Goal: Navigation & Orientation: Find specific page/section

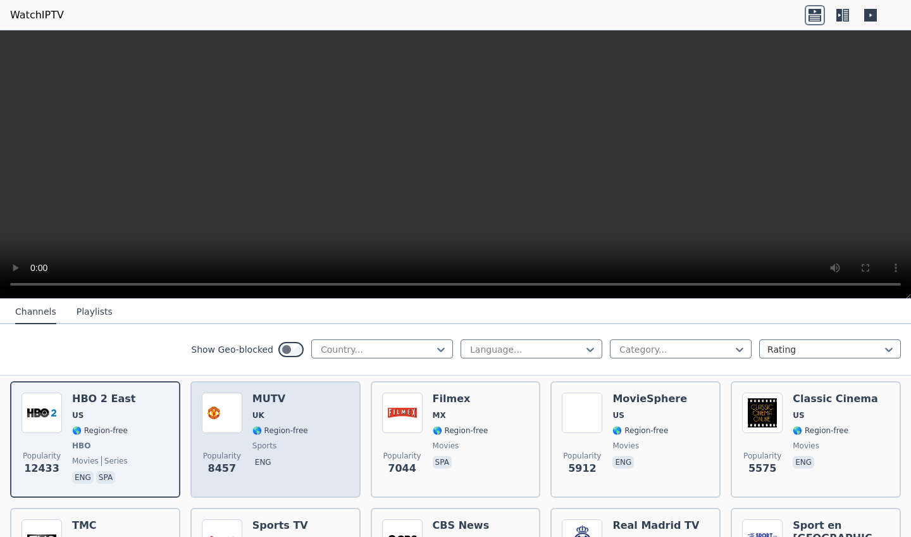
scroll to position [116, 0]
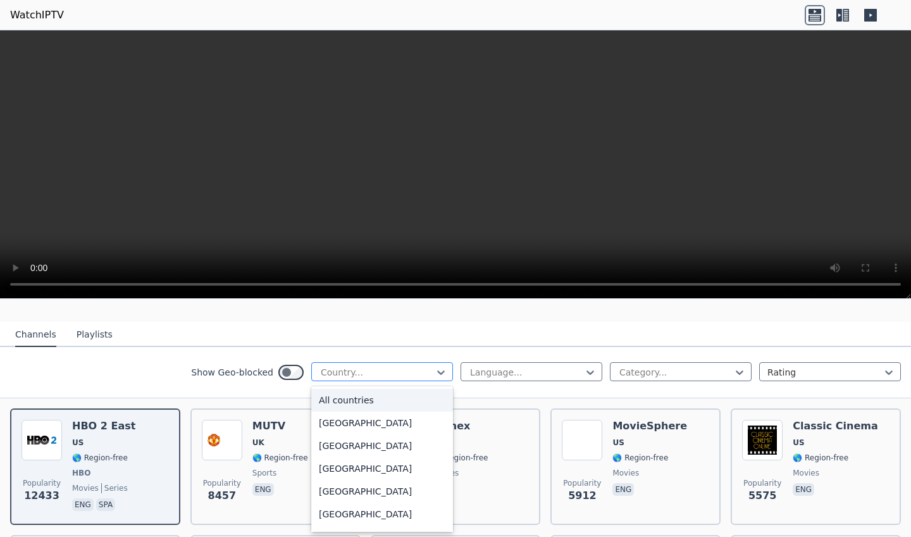
click at [356, 376] on div "Country..." at bounding box center [377, 372] width 113 height 13
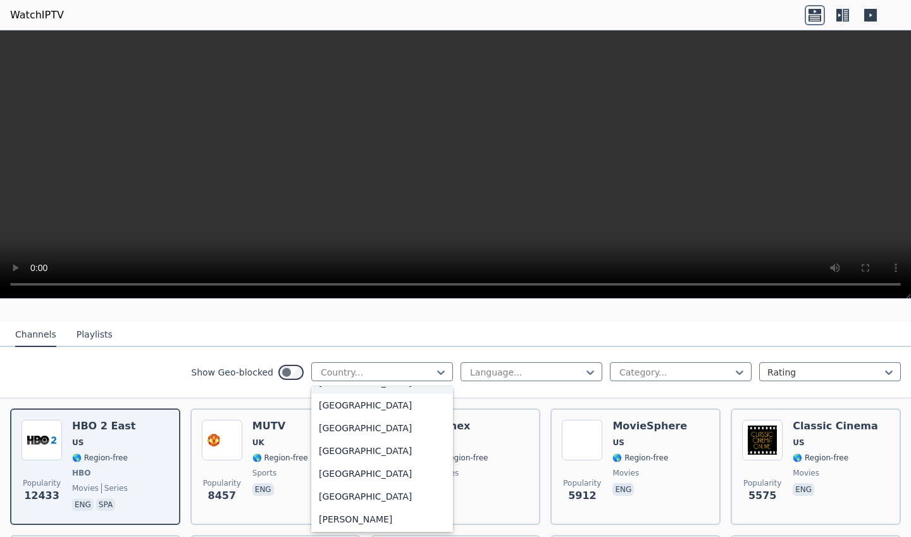
scroll to position [0, 0]
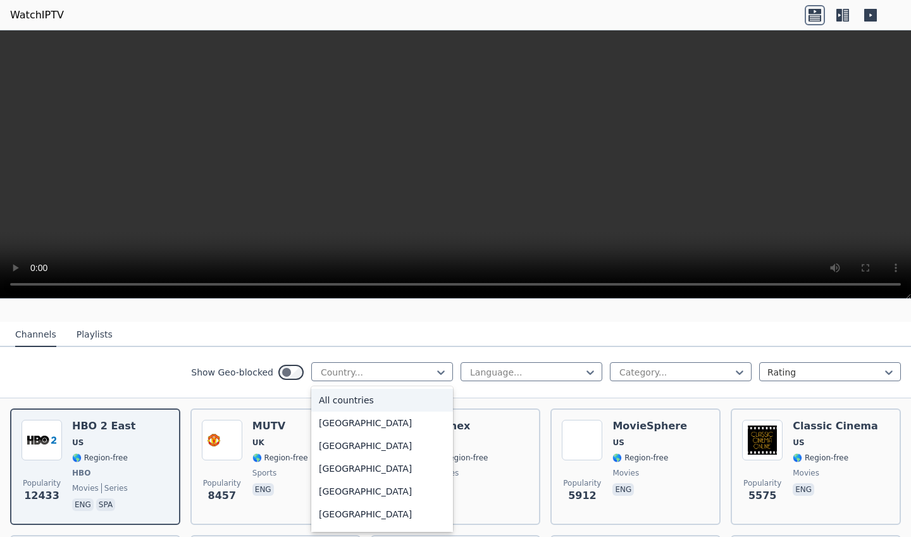
click at [368, 404] on div "All countries" at bounding box center [382, 400] width 142 height 23
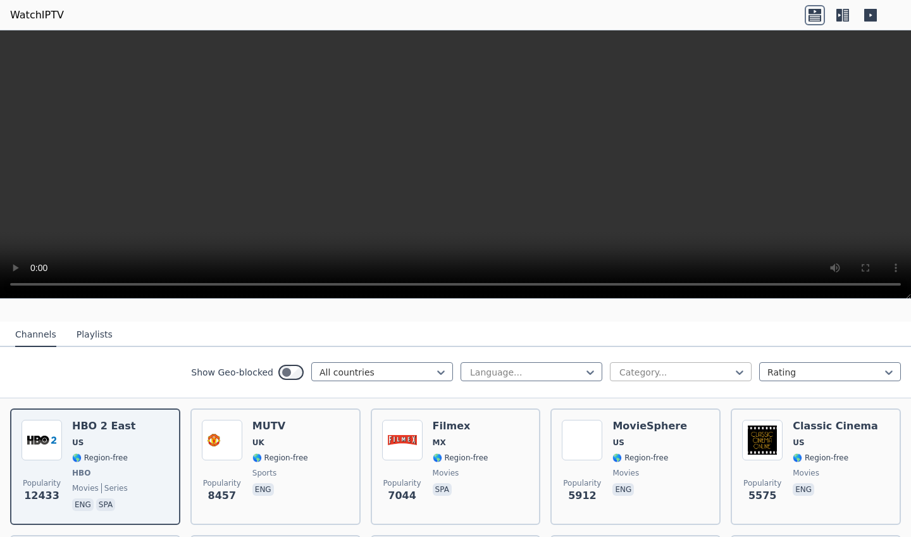
click at [717, 374] on div at bounding box center [675, 372] width 115 height 13
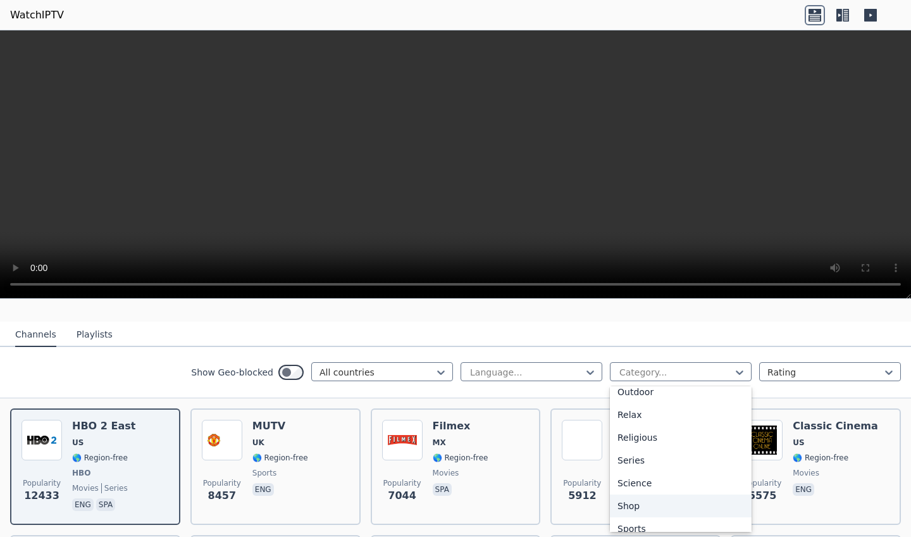
scroll to position [464, 0]
click at [661, 490] on div "Sports" at bounding box center [681, 483] width 142 height 23
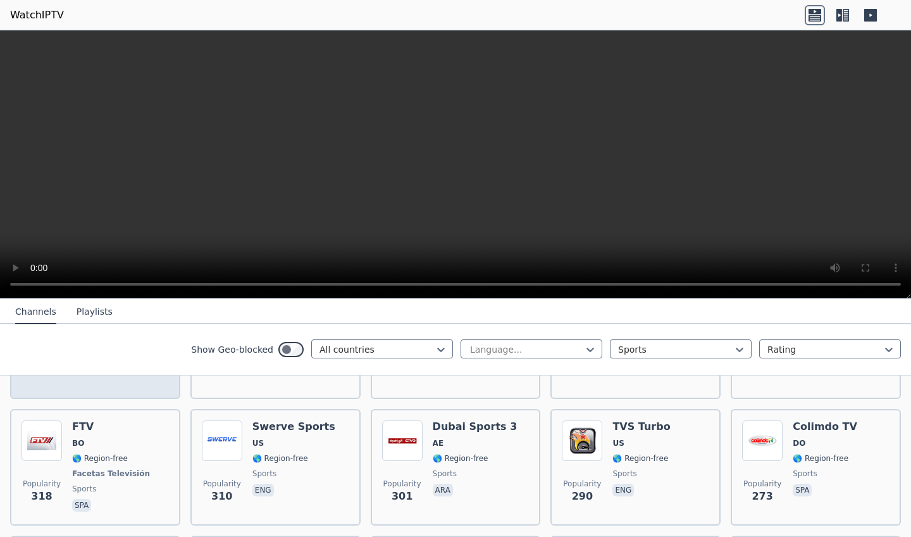
scroll to position [1254, 0]
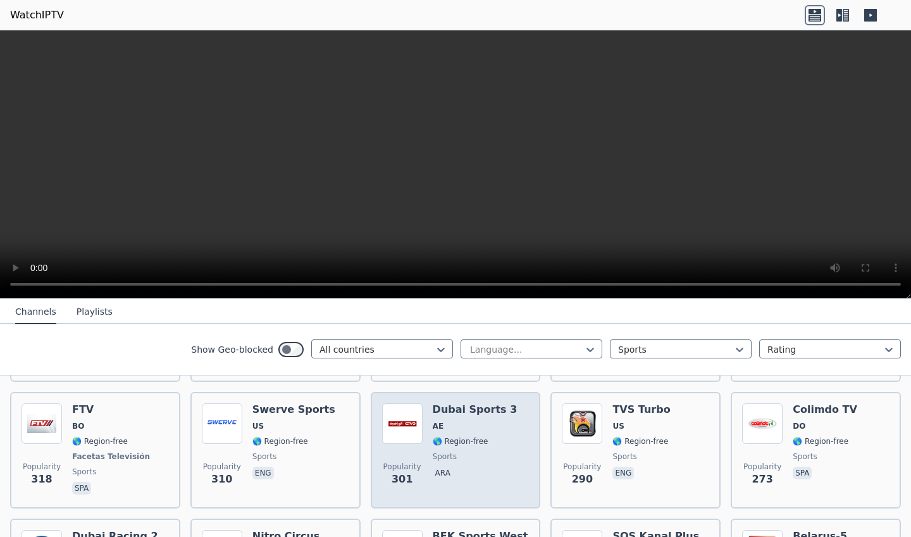
click at [442, 441] on span "🌎 Region-free" at bounding box center [461, 441] width 56 height 10
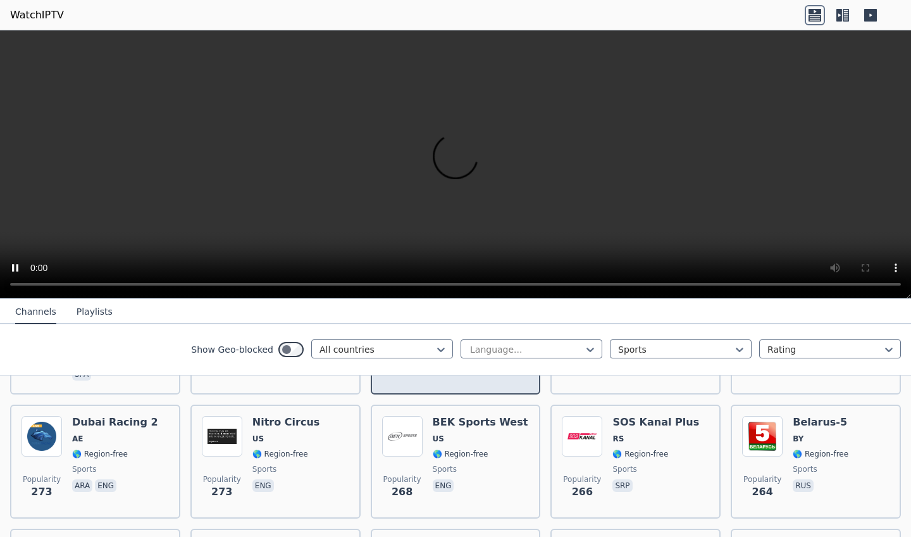
scroll to position [1371, 0]
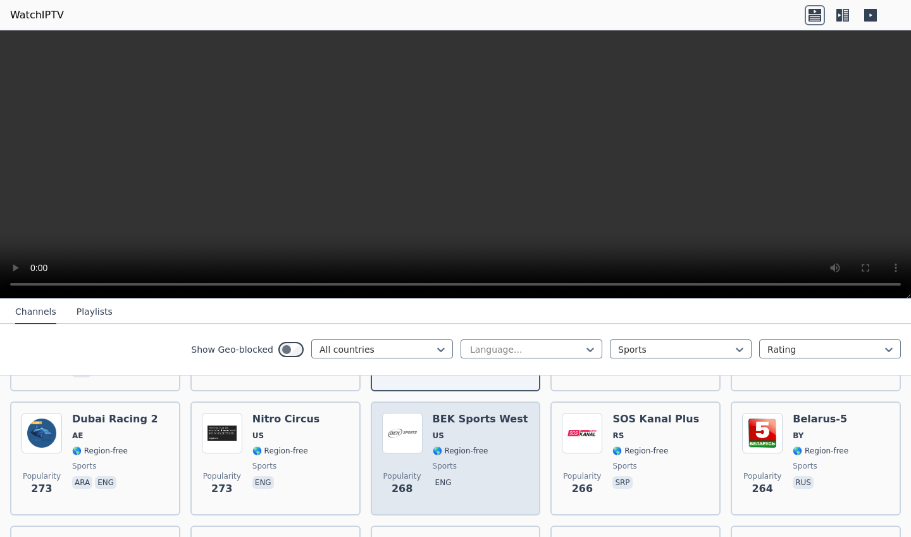
click at [442, 440] on span "US" at bounding box center [438, 435] width 11 height 10
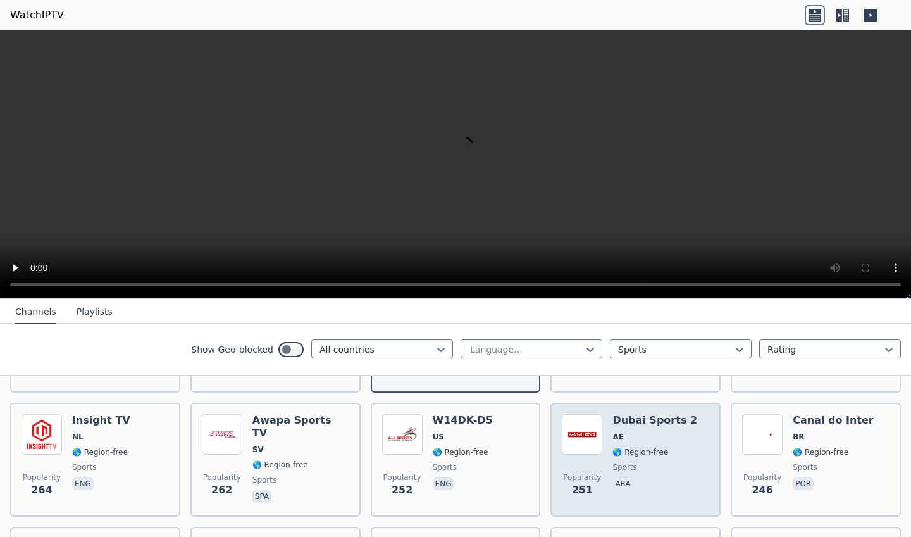
scroll to position [1497, 0]
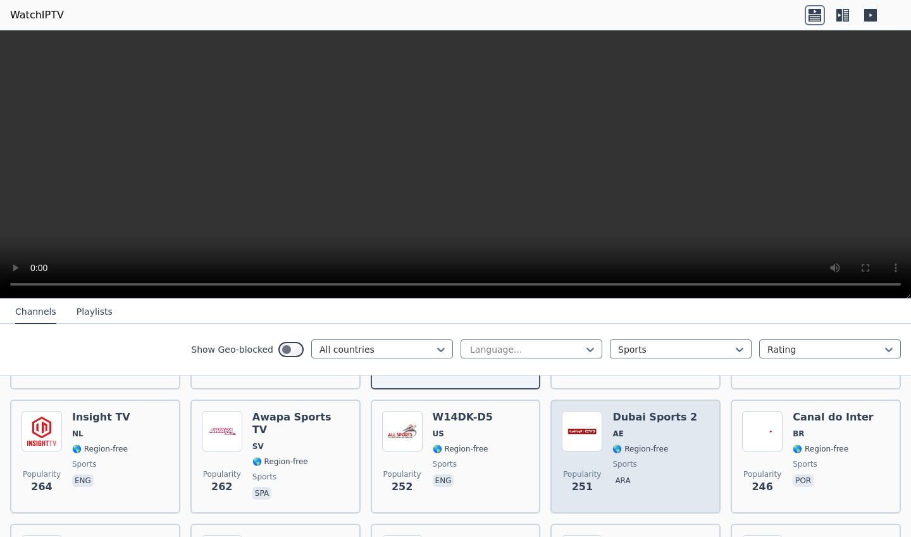
click at [605, 458] on div "Popularity 251 Dubai Sports 2 AE 🌎 Region-free sports ara" at bounding box center [635, 456] width 147 height 91
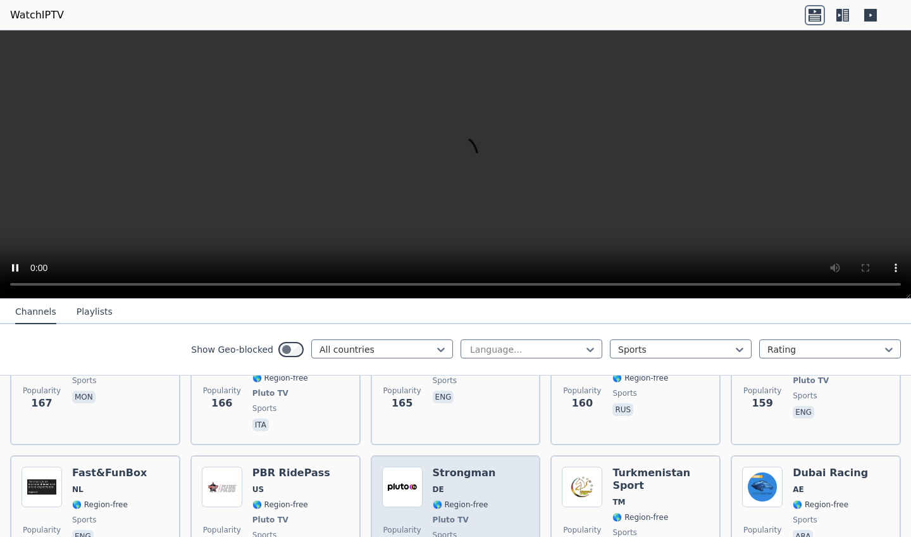
scroll to position [2257, 0]
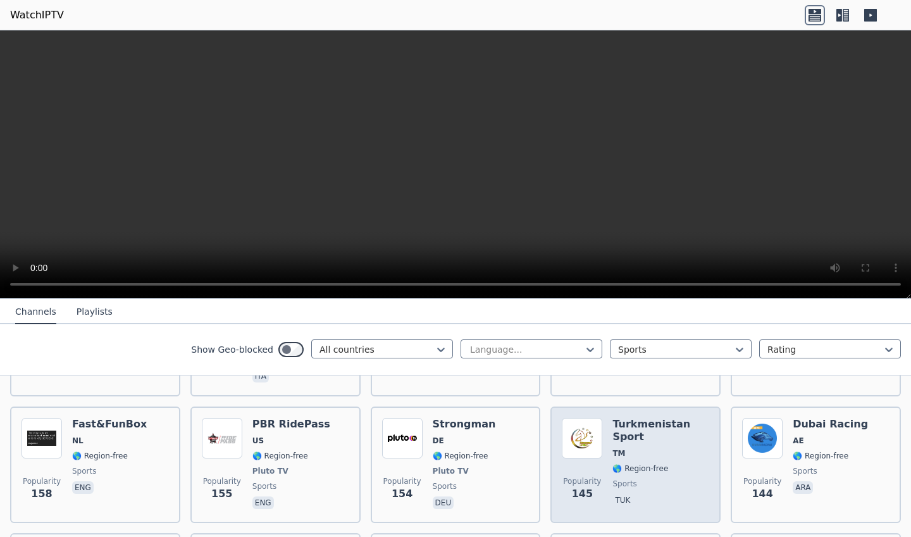
click at [625, 433] on div "Turkmenistan Sport TM 🌎 Region-free sports tuk" at bounding box center [661, 465] width 97 height 94
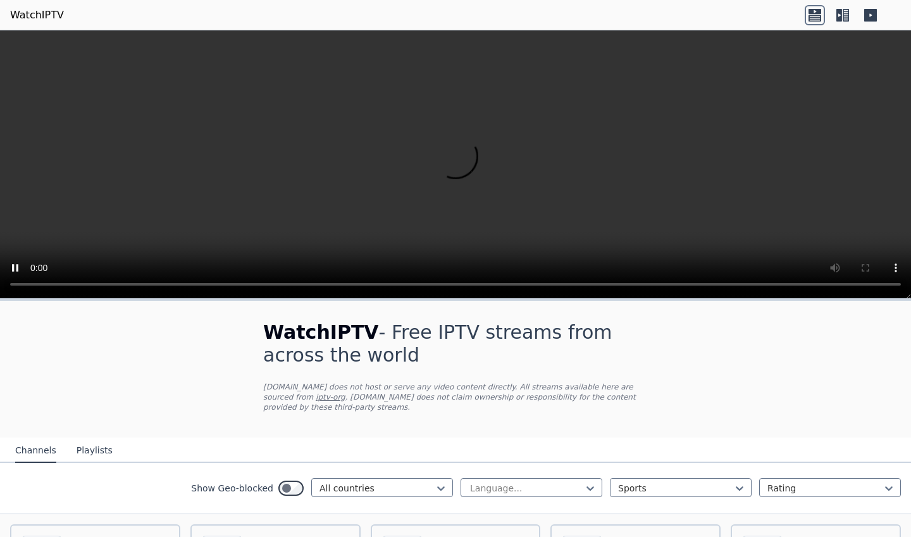
scroll to position [0, 0]
click at [388, 485] on div at bounding box center [377, 488] width 115 height 13
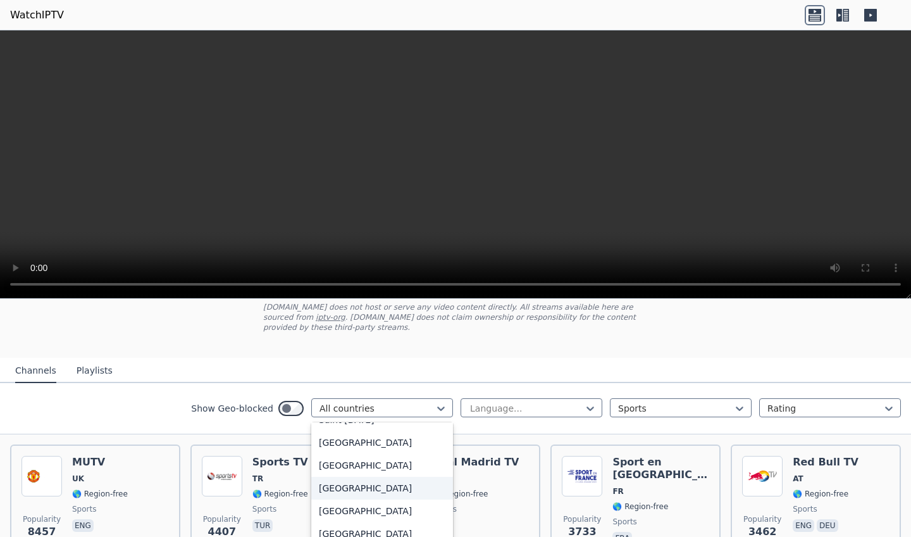
scroll to position [3687, 0]
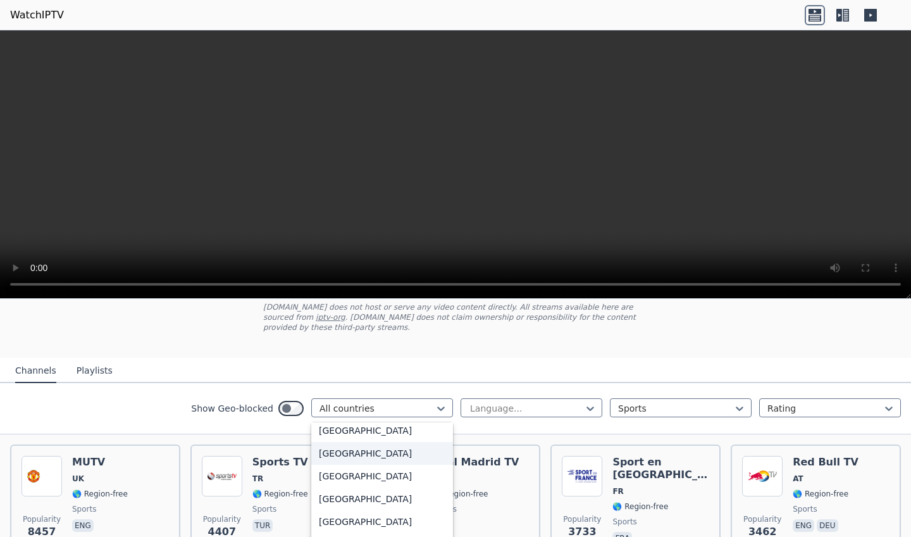
click at [389, 460] on div "[GEOGRAPHIC_DATA]" at bounding box center [382, 453] width 142 height 23
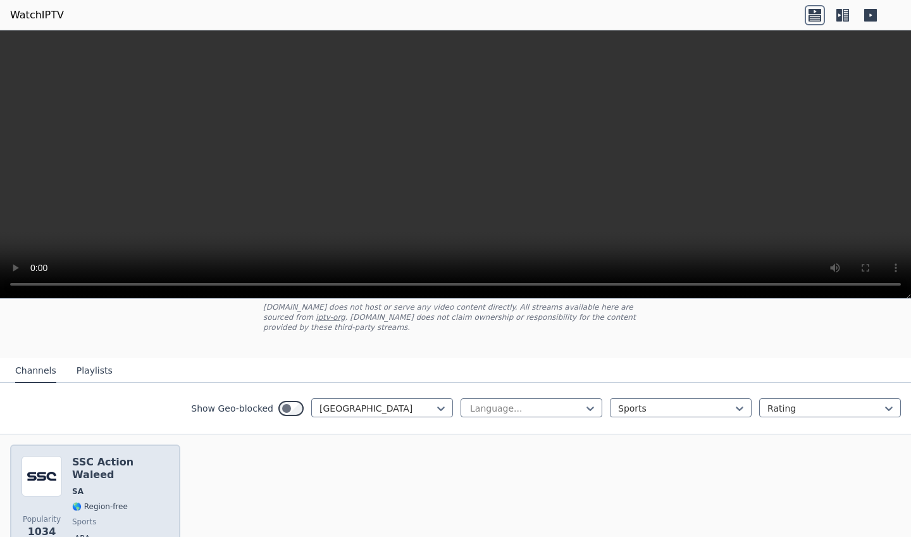
click at [122, 486] on span "SA" at bounding box center [120, 491] width 97 height 10
